Goal: Check status: Check status

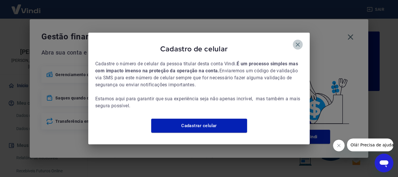
click at [299, 41] on icon "button" at bounding box center [297, 44] width 7 height 7
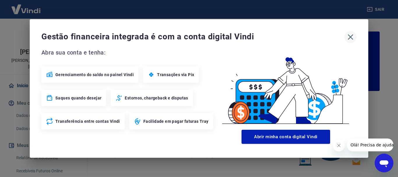
click at [353, 35] on icon "button" at bounding box center [351, 37] width 6 height 6
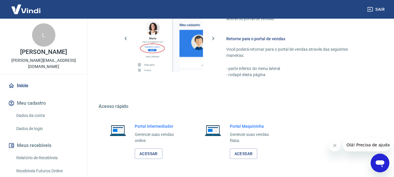
scroll to position [362, 0]
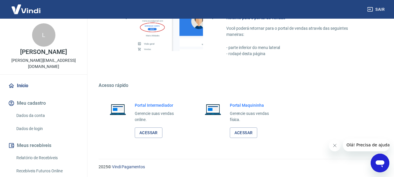
click at [153, 127] on div "Portal Intermediador Gerencie suas vendas online. Acessar" at bounding box center [159, 120] width 48 height 36
click at [152, 131] on link "Acessar" at bounding box center [149, 132] width 28 height 11
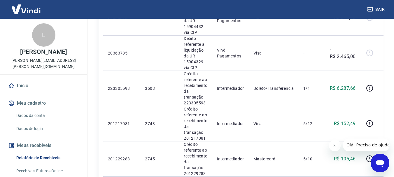
scroll to position [437, 0]
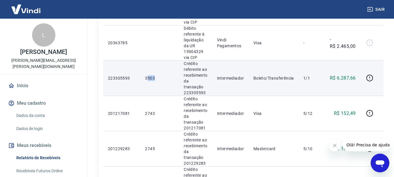
drag, startPoint x: 161, startPoint y: 76, endPoint x: 147, endPoint y: 78, distance: 14.4
click at [147, 78] on p "3503" at bounding box center [159, 78] width 29 height 6
drag, startPoint x: 144, startPoint y: 78, endPoint x: 158, endPoint y: 78, distance: 13.7
click at [158, 78] on td "3503" at bounding box center [159, 77] width 39 height 35
copy p "3503"
